Goal: Information Seeking & Learning: Find specific fact

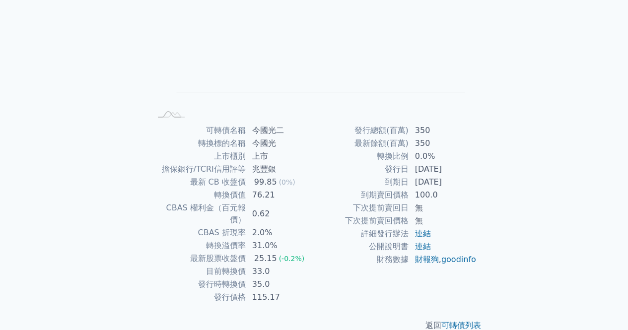
scroll to position [130, 0]
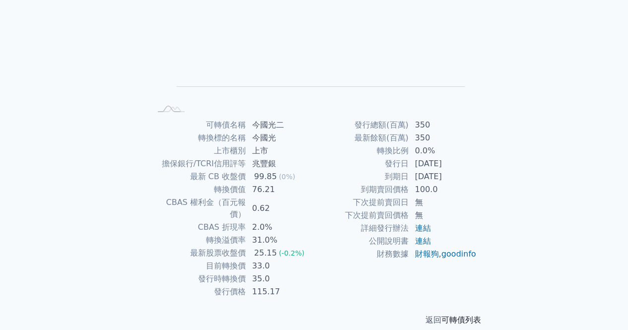
click at [461, 315] on link "可轉債列表" at bounding box center [462, 319] width 40 height 9
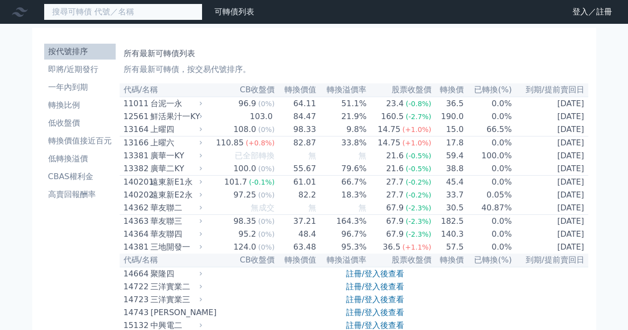
click at [115, 14] on input at bounding box center [123, 11] width 159 height 17
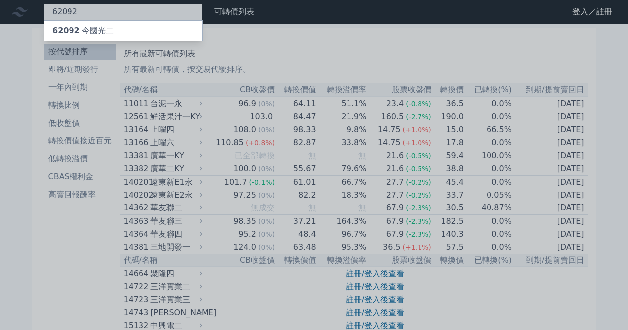
type input "62092"
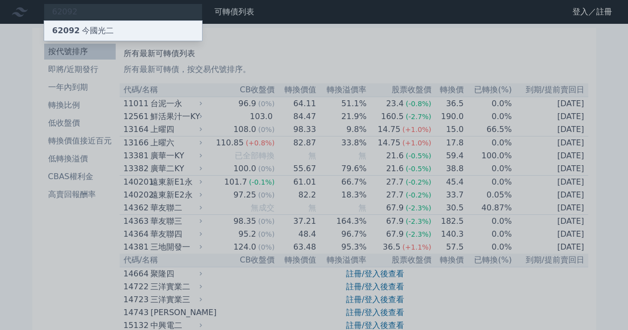
click at [115, 30] on div "62092 今國光二" at bounding box center [123, 31] width 158 height 20
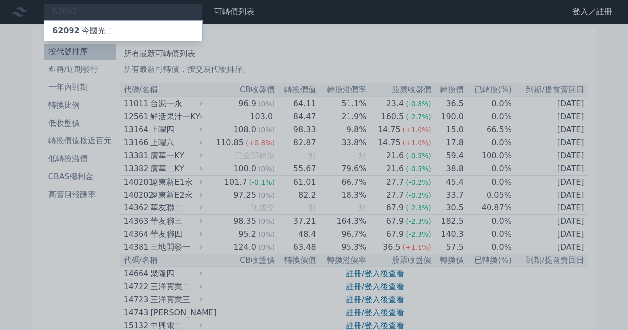
click at [54, 237] on div at bounding box center [314, 165] width 628 height 330
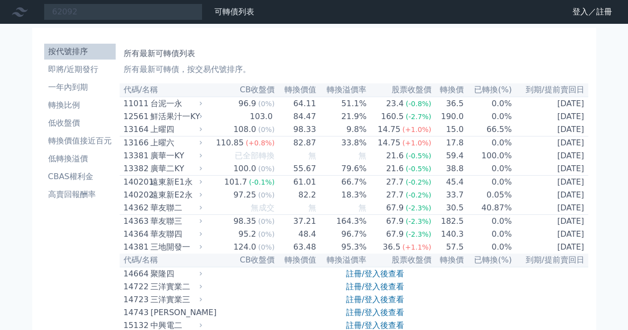
scroll to position [130, 0]
